Goal: Task Accomplishment & Management: Use online tool/utility

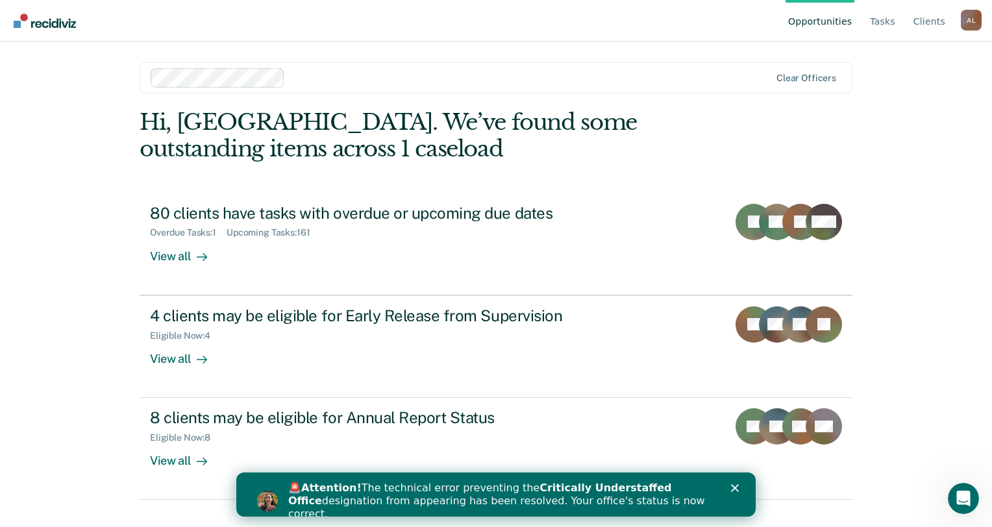
click at [735, 487] on icon "Close" at bounding box center [735, 488] width 8 height 8
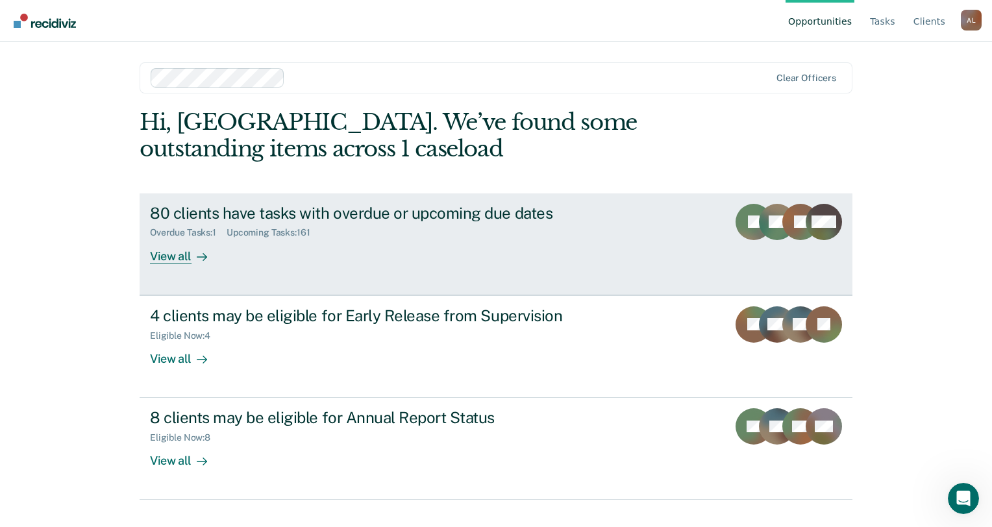
click at [160, 262] on div "View all" at bounding box center [186, 250] width 73 height 25
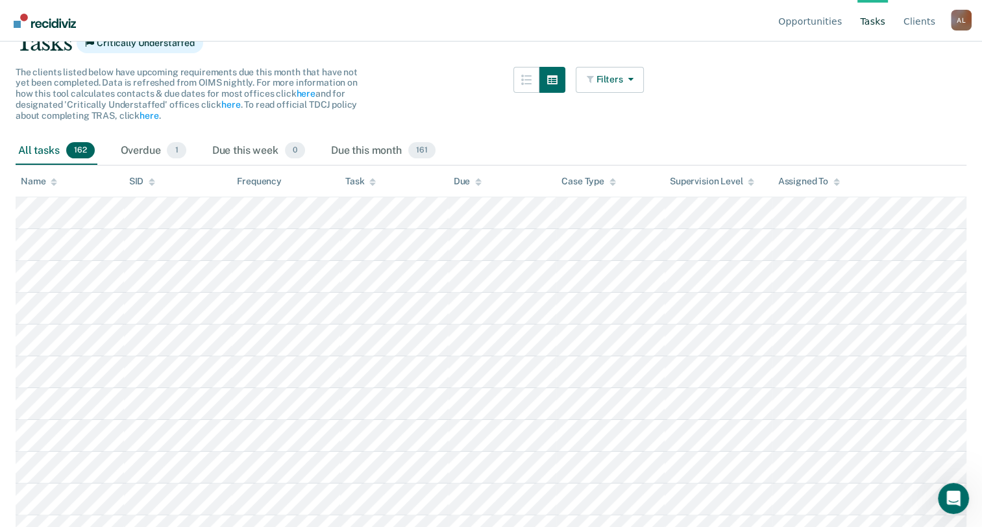
scroll to position [130, 0]
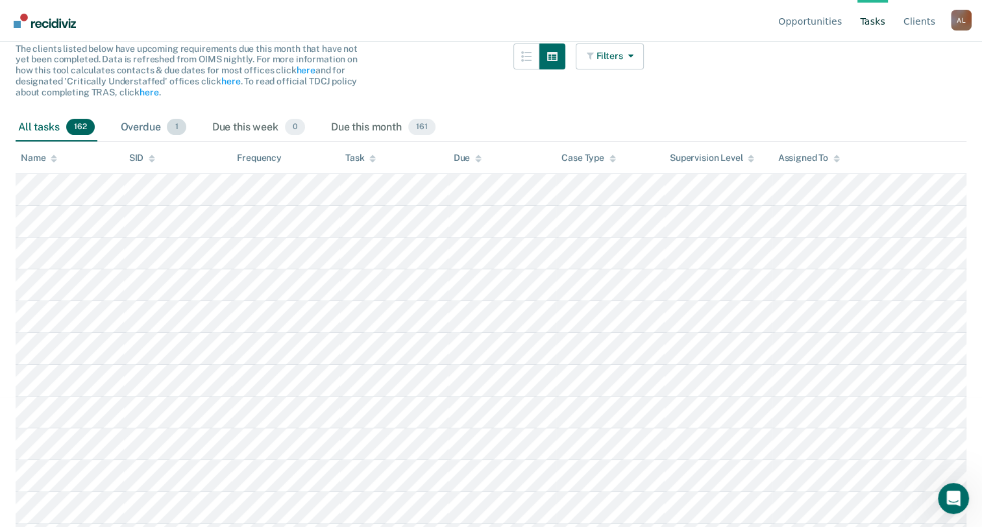
click at [134, 132] on div "Overdue 1" at bounding box center [153, 128] width 71 height 29
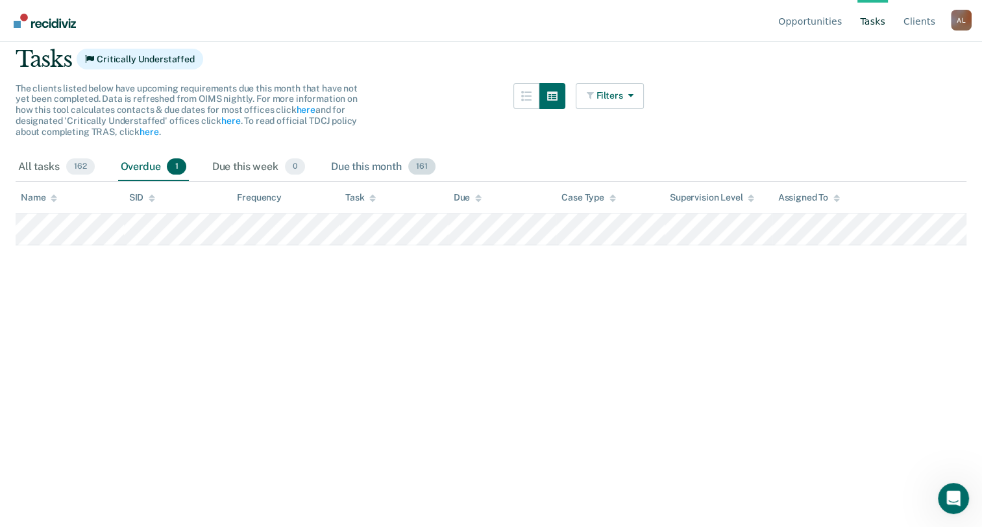
click at [410, 158] on div "Due this month 161" at bounding box center [384, 167] width 110 height 29
